Goal: Task Accomplishment & Management: Complete application form

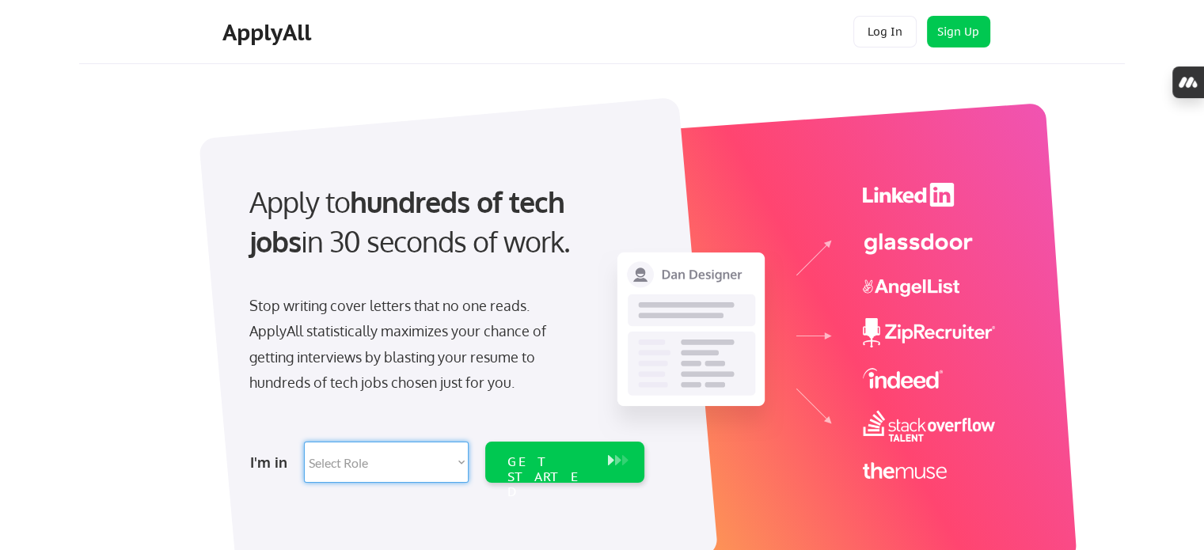
click at [414, 465] on select "Select Role Software Engineering Product Management Customer Success Sales UI/U…" at bounding box center [386, 462] width 165 height 41
select select ""marketing___comms""
click at [304, 442] on select "Select Role Software Engineering Product Management Customer Success Sales UI/U…" at bounding box center [386, 462] width 165 height 41
select select ""marketing___comms""
click at [576, 469] on div "GET STARTED" at bounding box center [549, 477] width 85 height 46
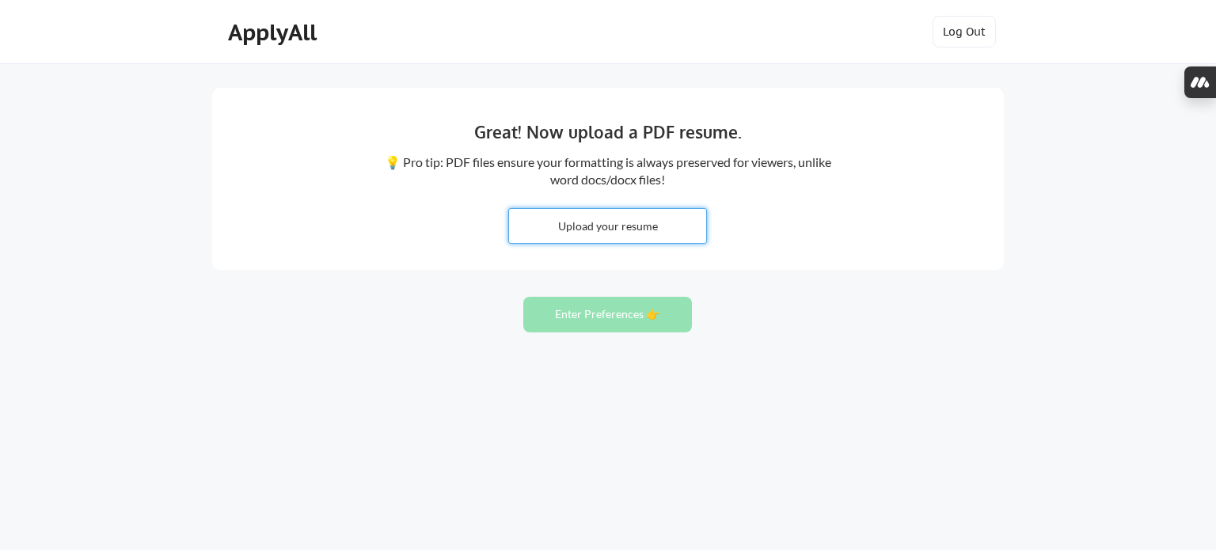
click at [624, 224] on input "file" at bounding box center [607, 226] width 197 height 34
type input "C:\fakepath\Aswathi_CV .pdf"
click at [603, 321] on button "Enter Preferences 👉" at bounding box center [607, 315] width 169 height 36
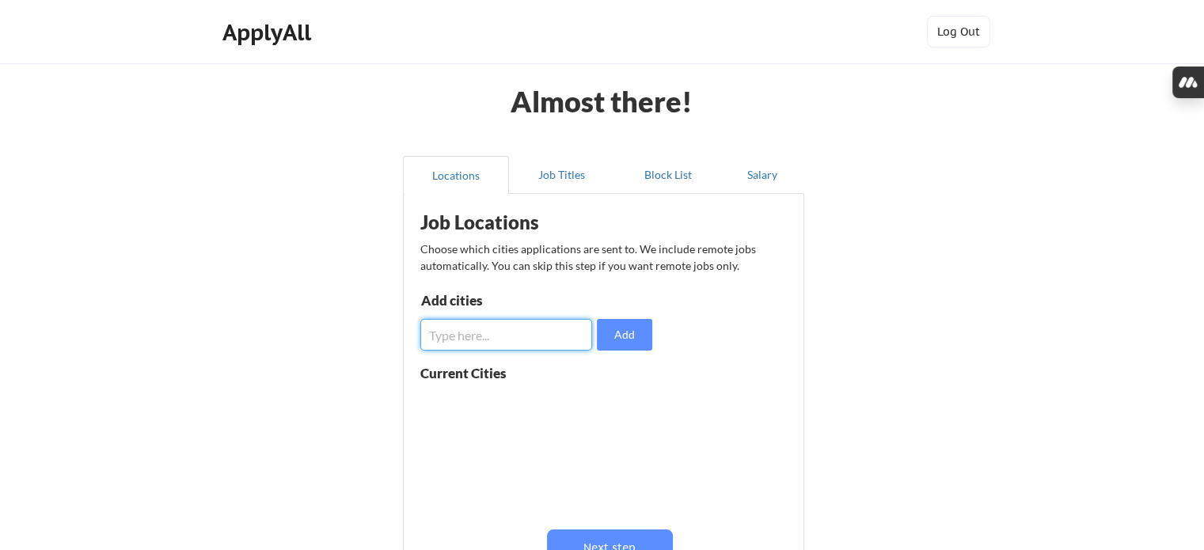
click at [488, 343] on input "input" at bounding box center [506, 335] width 172 height 32
type input "berlin"
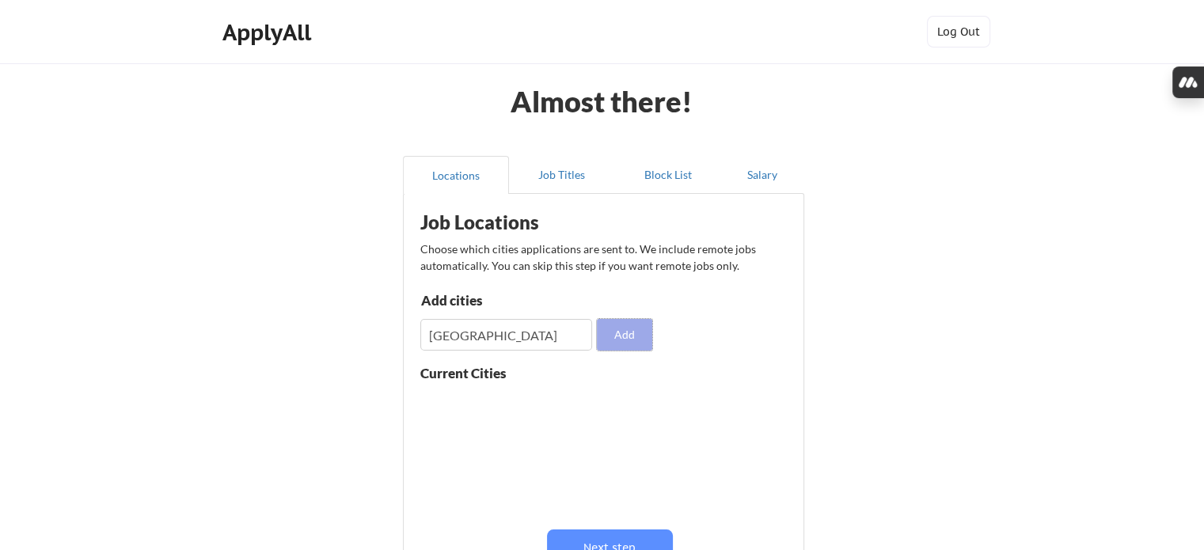
click at [617, 334] on button "Add" at bounding box center [624, 335] width 55 height 32
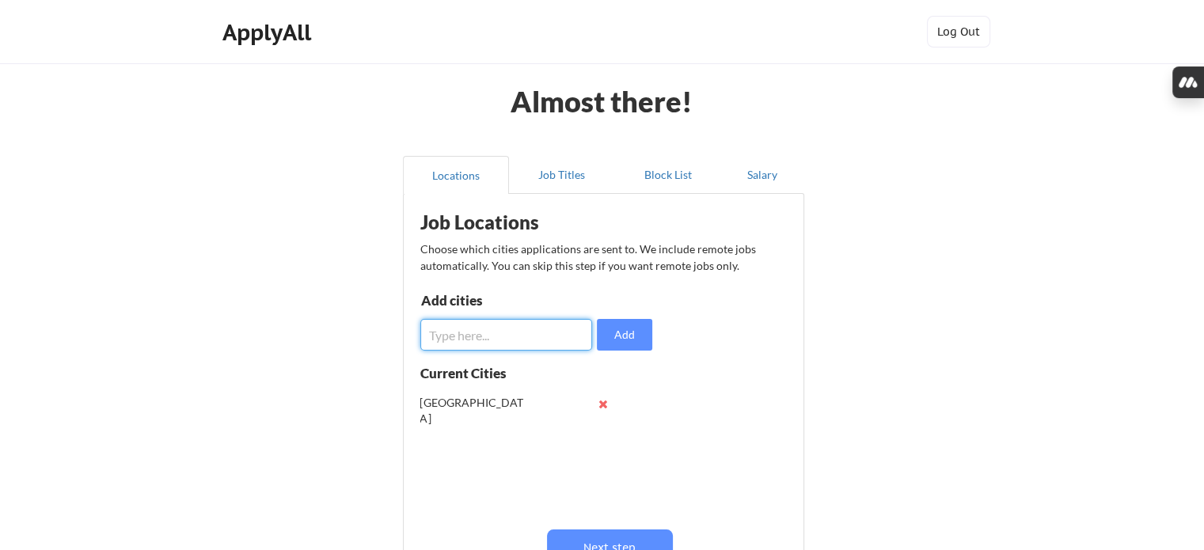
click at [545, 342] on input "input" at bounding box center [506, 335] width 172 height 32
type input "germany"
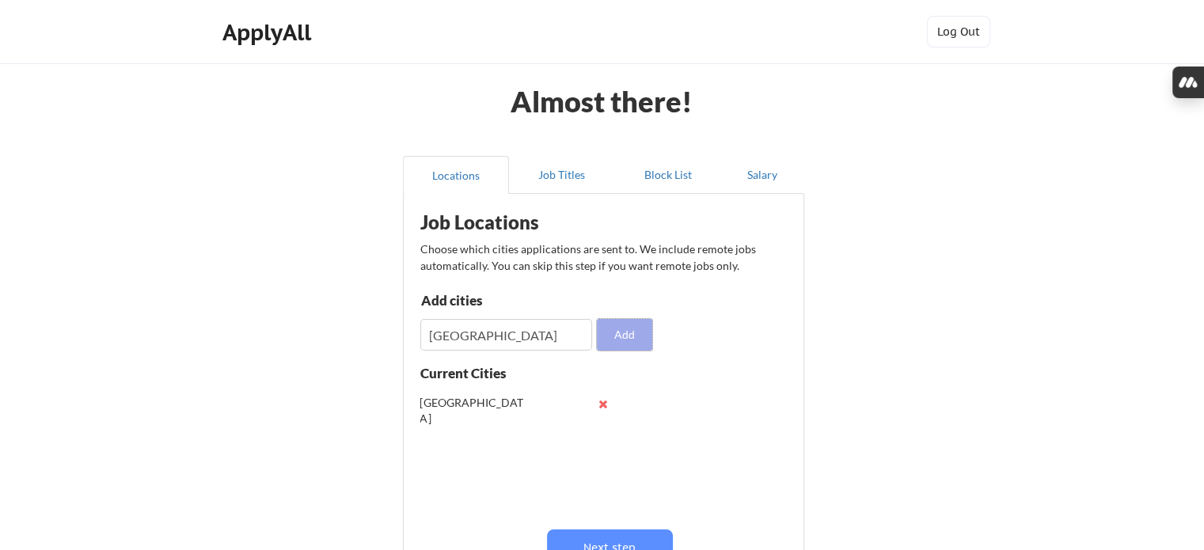
click at [622, 328] on button "Add" at bounding box center [624, 335] width 55 height 32
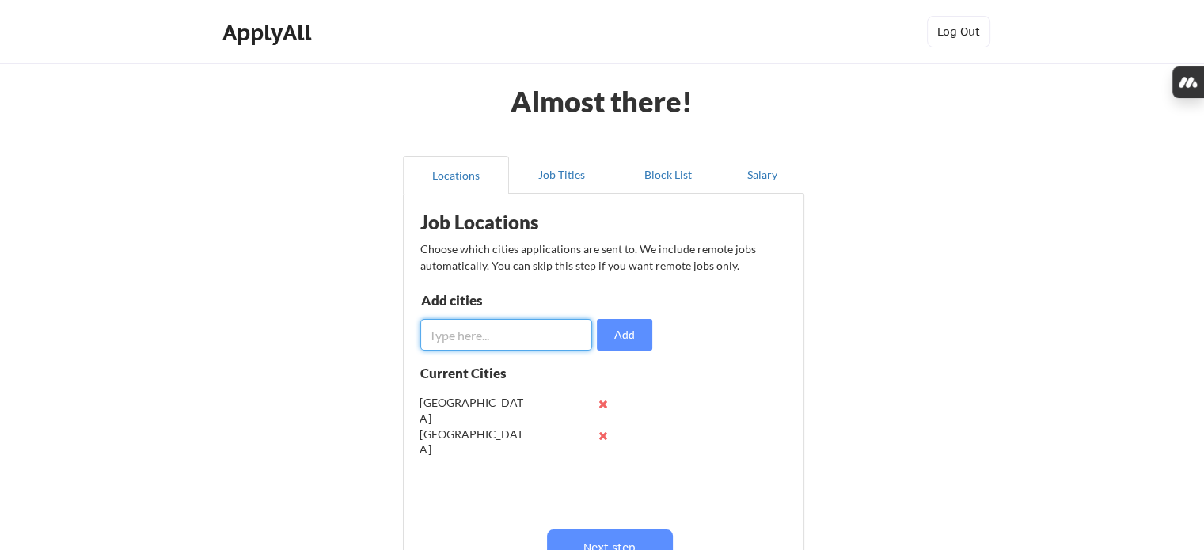
click at [520, 338] on input "input" at bounding box center [506, 335] width 172 height 32
type input "europe"
click at [621, 338] on button "Add" at bounding box center [624, 335] width 55 height 32
click at [628, 537] on button "Next step" at bounding box center [610, 547] width 126 height 36
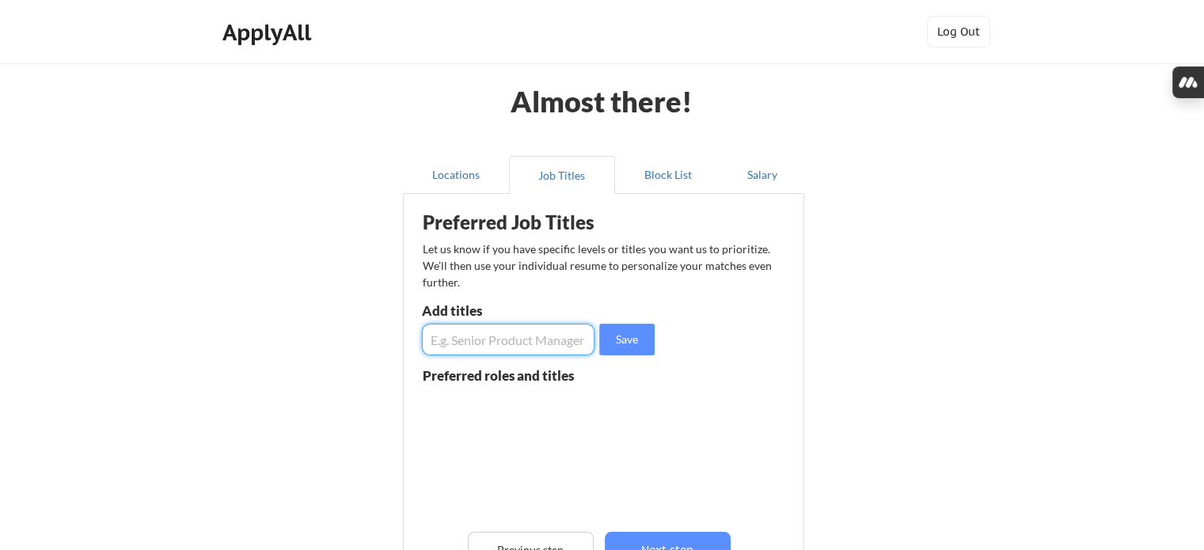
click at [502, 343] on input "input" at bounding box center [508, 340] width 173 height 32
type input "Growth, Digital marketing specialist, trainee, junior marketing/brand manager"
click at [633, 340] on button "Save" at bounding box center [626, 340] width 55 height 32
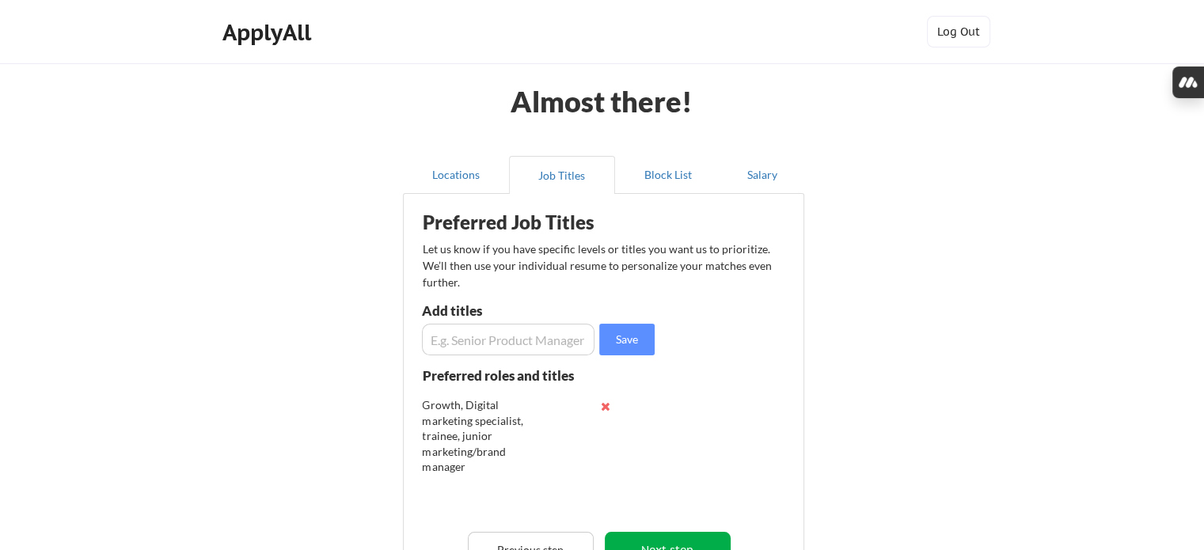
click at [685, 546] on button "Next step" at bounding box center [668, 550] width 126 height 36
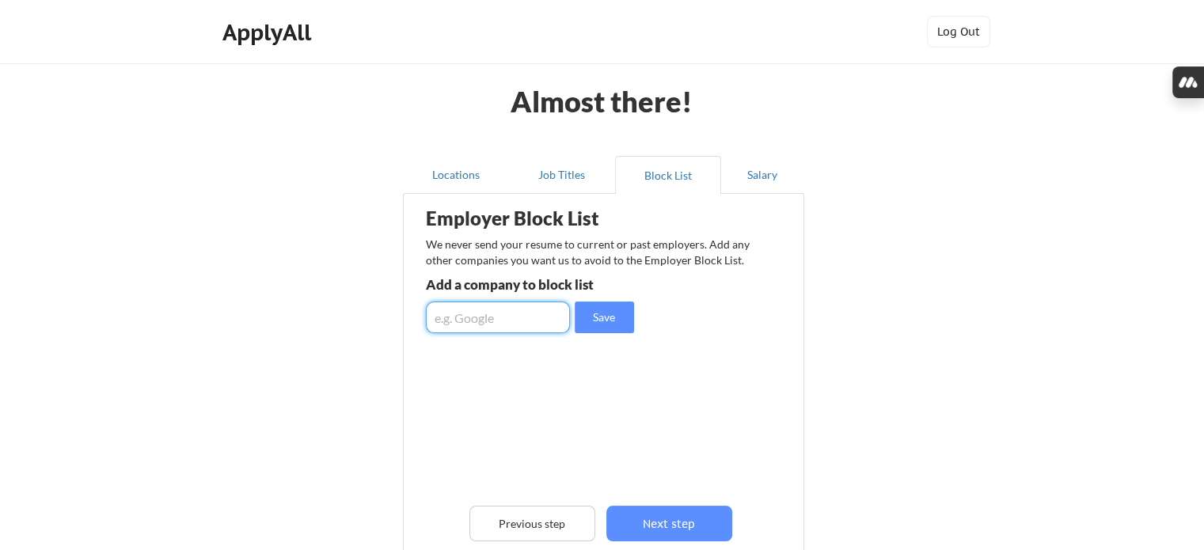
click at [545, 308] on input "input" at bounding box center [498, 318] width 144 height 32
type input "RevvGrowth"
click at [602, 324] on button "Save" at bounding box center [604, 318] width 59 height 32
click at [510, 385] on div "RevvGrowth" at bounding box center [509, 380] width 167 height 16
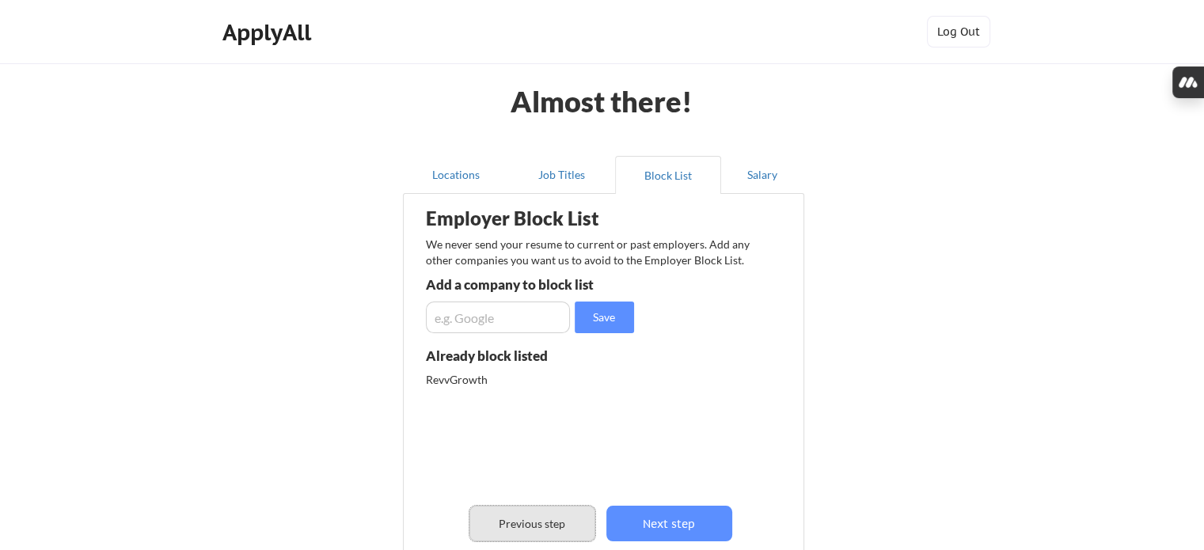
click at [533, 518] on button "Previous step" at bounding box center [532, 524] width 126 height 36
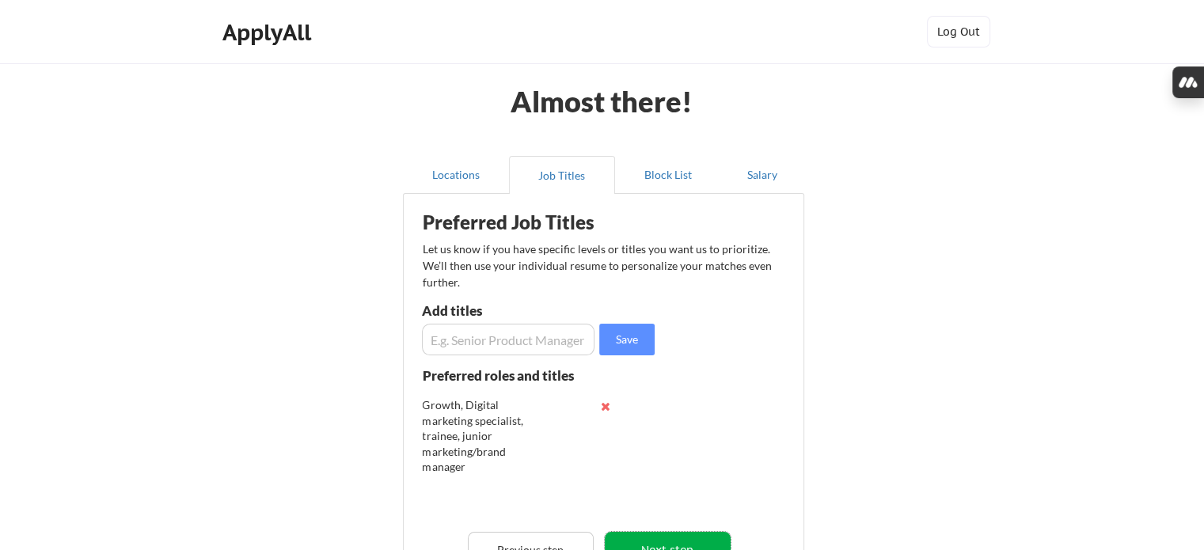
click at [670, 543] on button "Next step" at bounding box center [668, 550] width 126 height 36
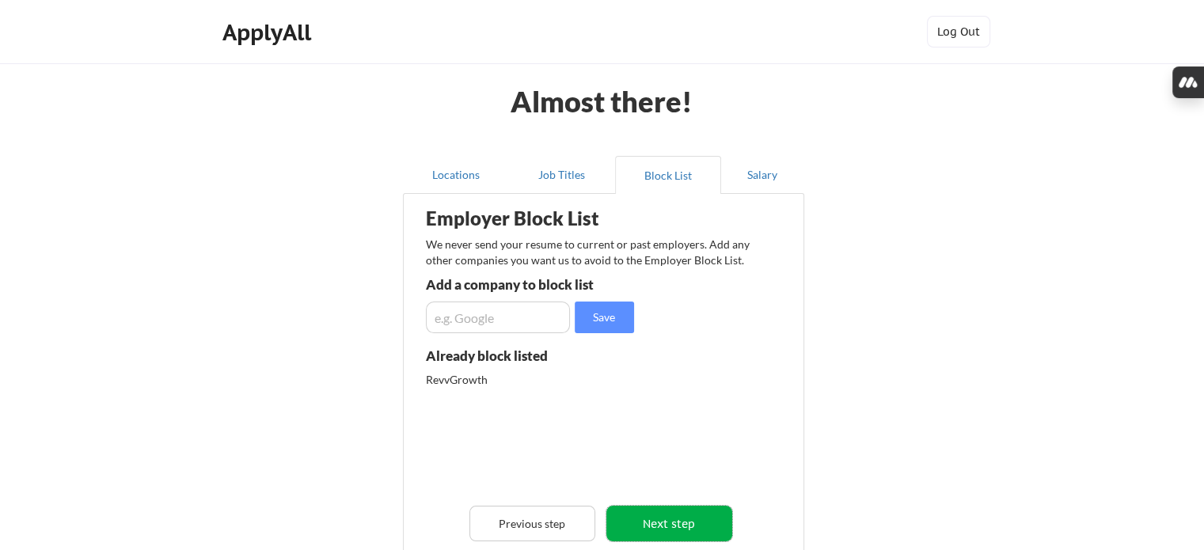
click at [677, 529] on button "Next step" at bounding box center [669, 524] width 126 height 36
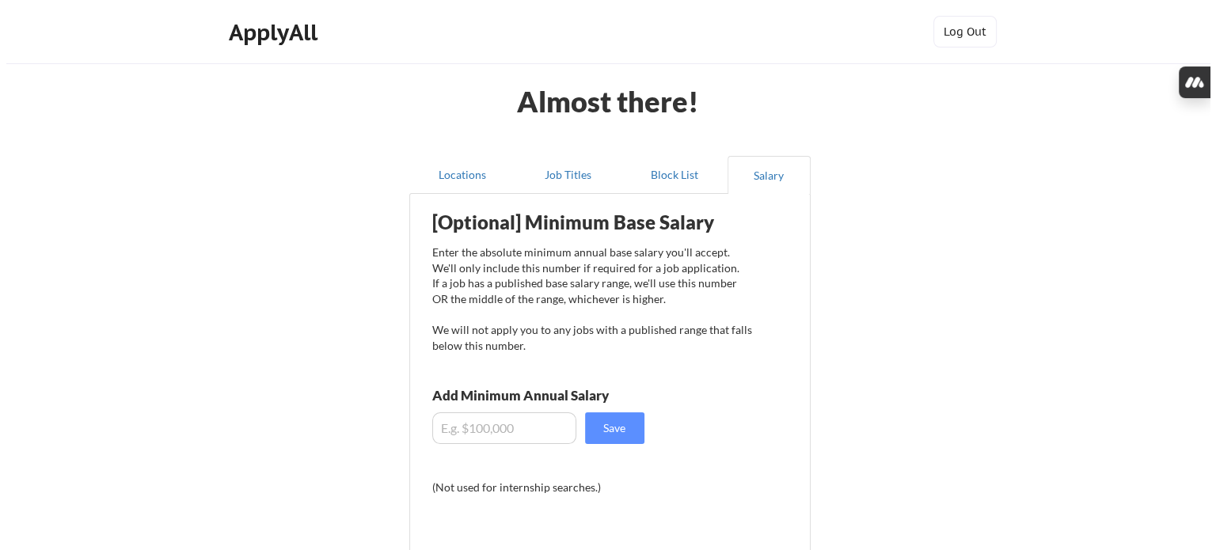
scroll to position [269, 0]
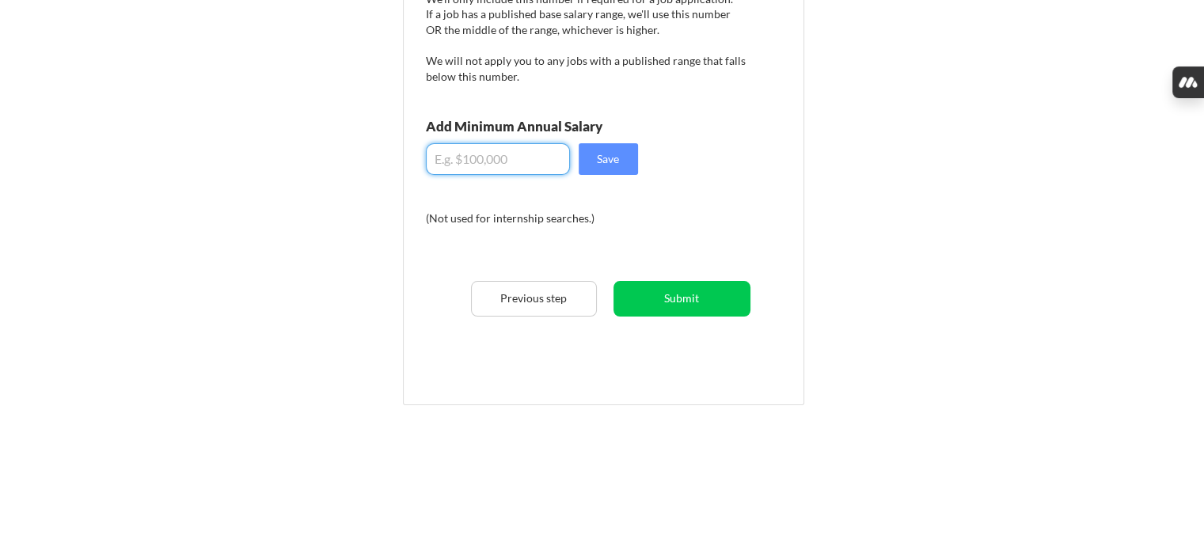
click at [503, 161] on input "input" at bounding box center [498, 159] width 144 height 32
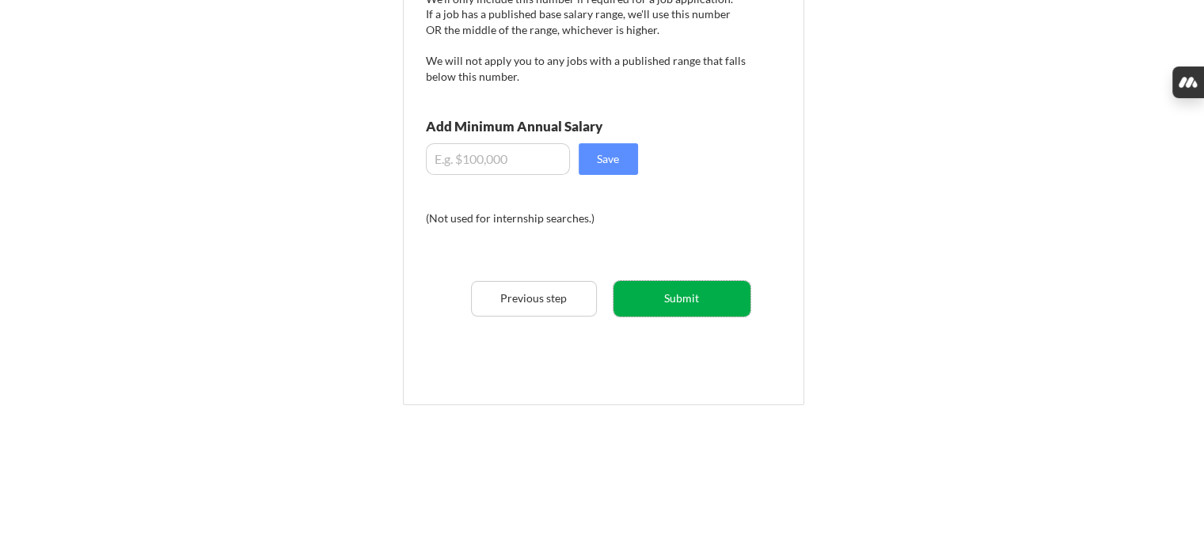
click at [709, 295] on button "Submit" at bounding box center [681, 299] width 137 height 36
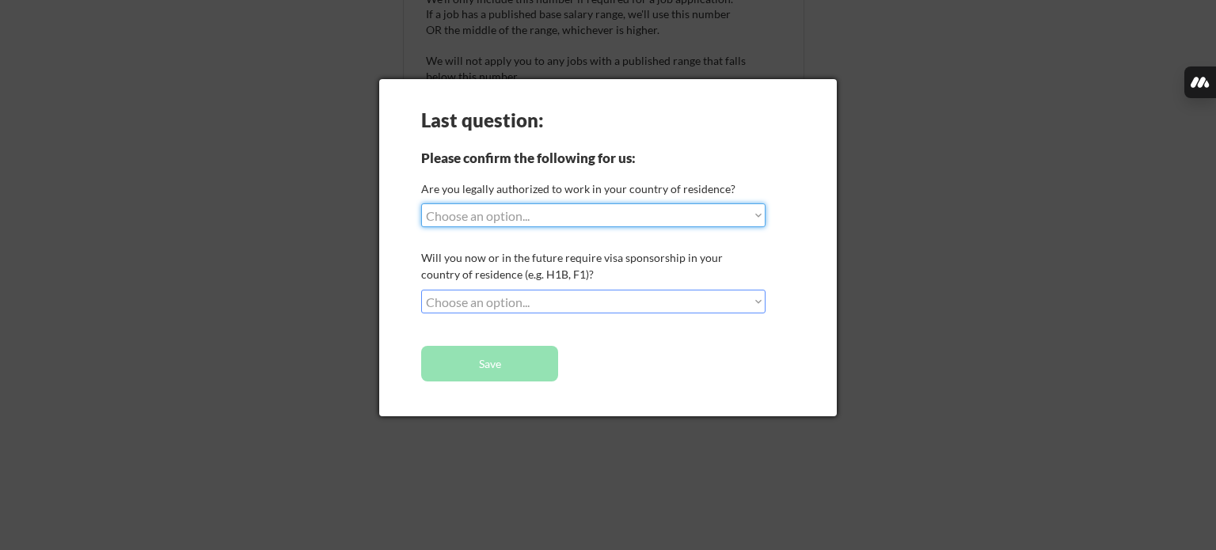
click at [484, 208] on select "Choose an option... Yes, I am a US Citizen Yes, I am a Canadian Citizen Yes, I …" at bounding box center [593, 215] width 344 height 24
